Goal: Transaction & Acquisition: Purchase product/service

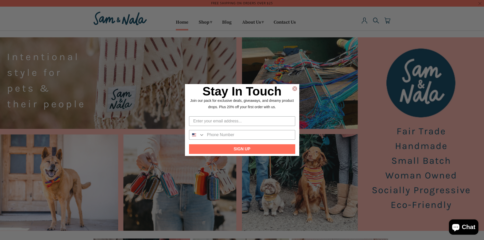
click at [295, 89] on icon "Close dialog" at bounding box center [295, 89] width 2 height 2
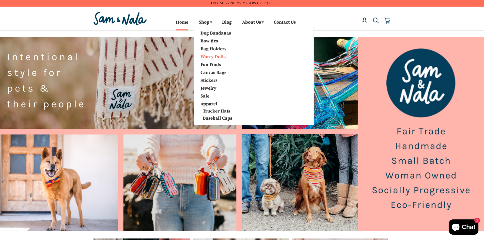
click at [210, 57] on link "Worry Dolls" at bounding box center [223, 56] width 53 height 7
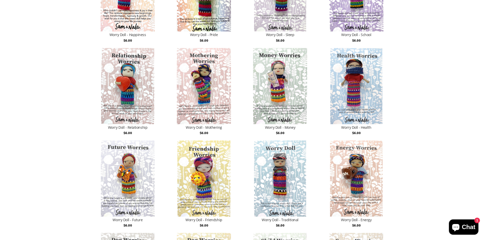
scroll to position [305, 0]
